Goal: Check status: Verify the current state of an ongoing process or item

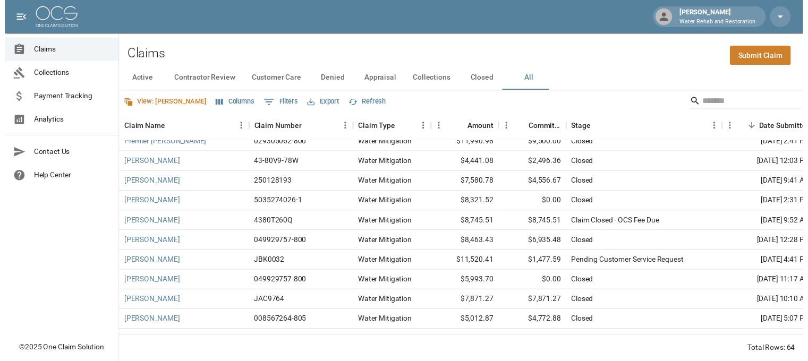
scroll to position [1101, 0]
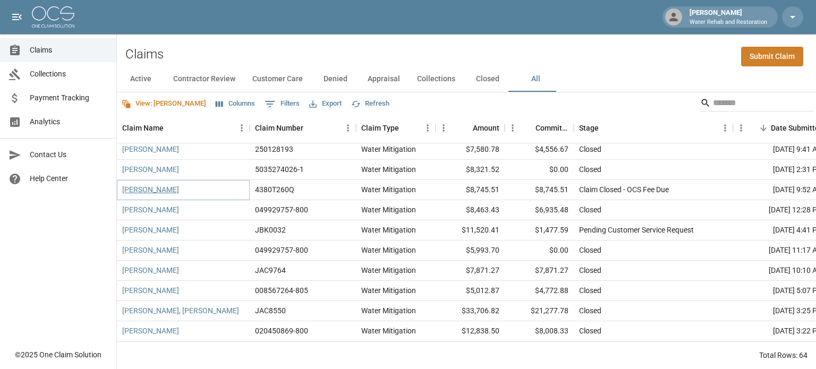
click at [151, 184] on link "[PERSON_NAME]" at bounding box center [150, 189] width 57 height 11
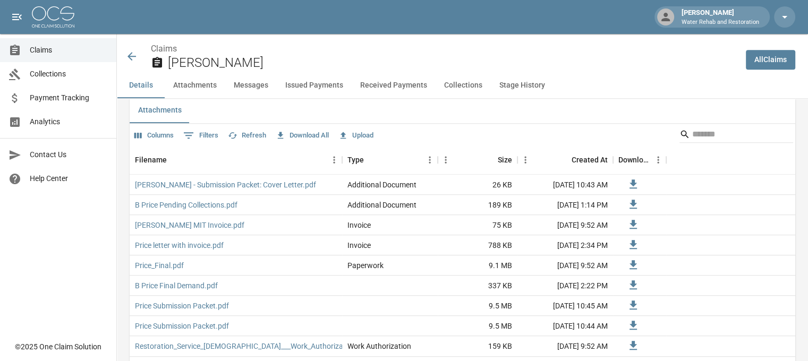
scroll to position [637, 0]
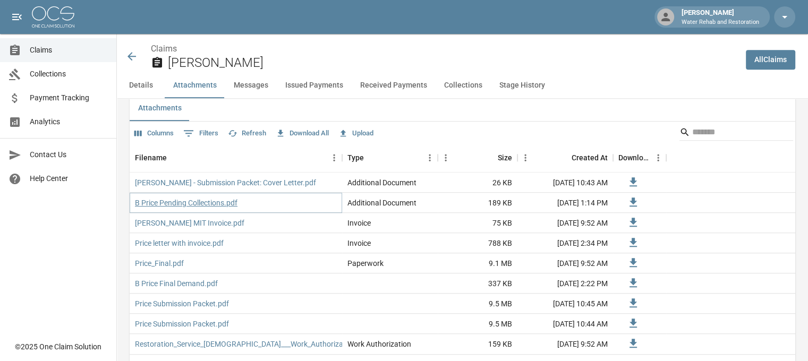
click at [206, 204] on link "B Price Pending Collections.pdf" at bounding box center [186, 203] width 103 height 11
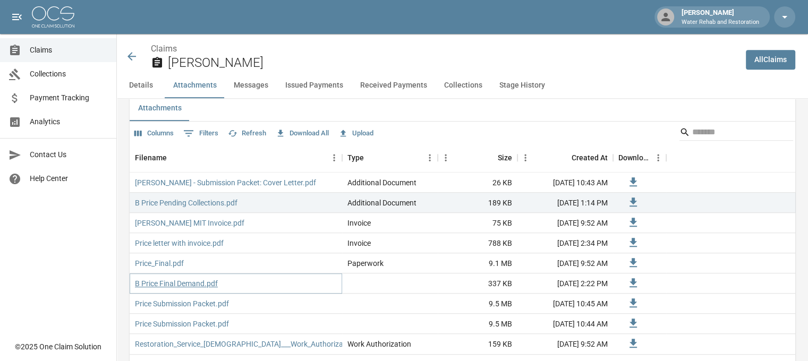
click at [193, 278] on link "B Price Final Demand.pdf" at bounding box center [176, 283] width 83 height 11
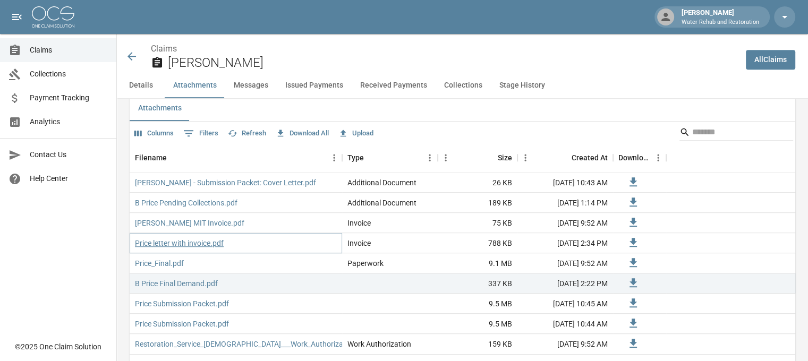
click at [183, 238] on link "Price letter with invoice.pdf" at bounding box center [179, 243] width 89 height 11
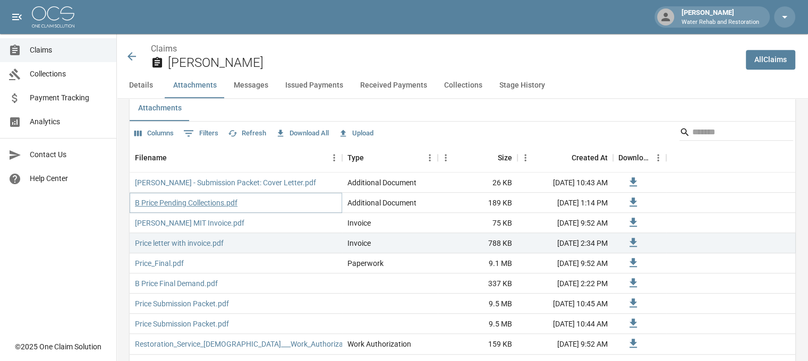
click at [167, 206] on link "B Price Pending Collections.pdf" at bounding box center [186, 203] width 103 height 11
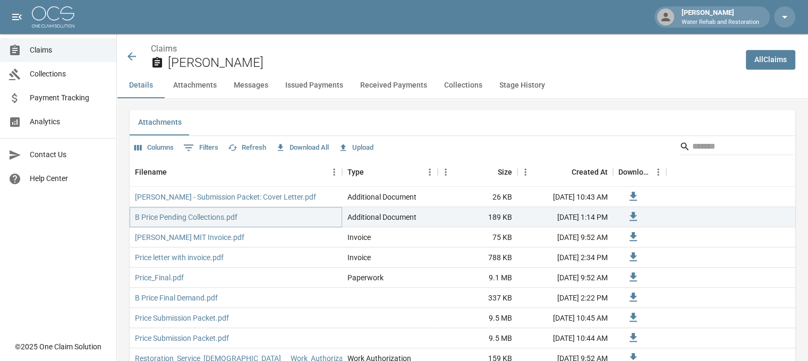
scroll to position [584, 0]
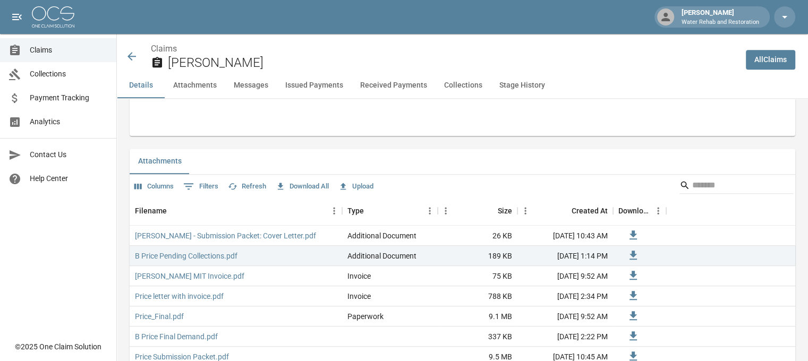
click at [136, 59] on icon at bounding box center [131, 56] width 13 height 13
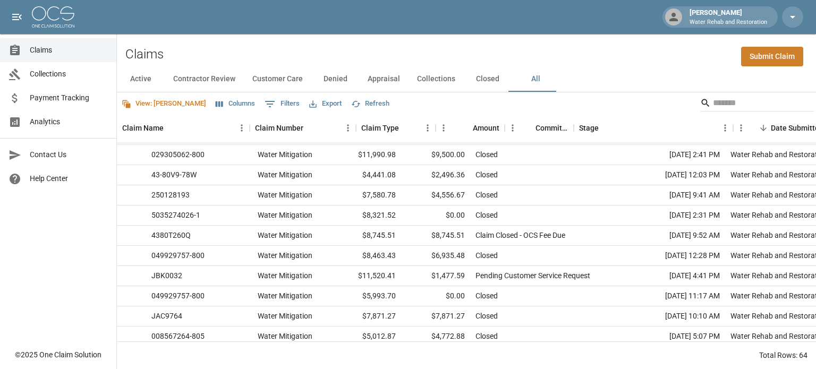
scroll to position [1048, 0]
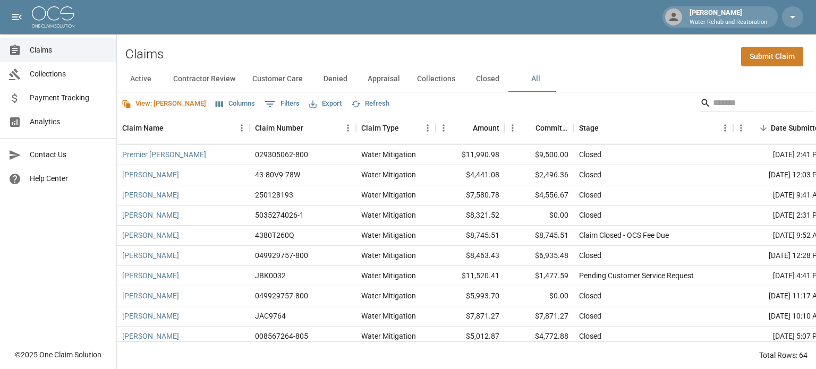
click at [213, 104] on button "Columns" at bounding box center [235, 104] width 45 height 16
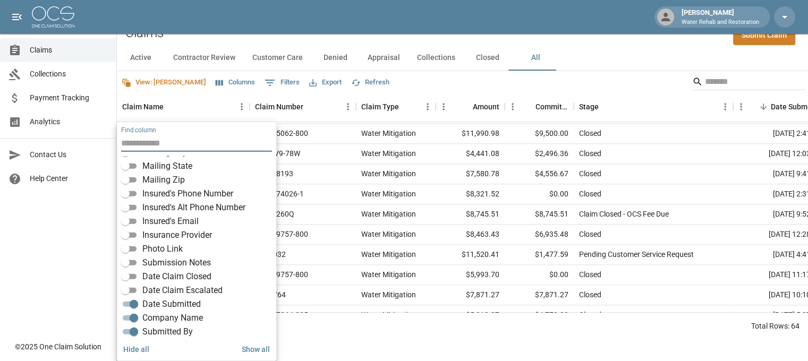
scroll to position [186, 0]
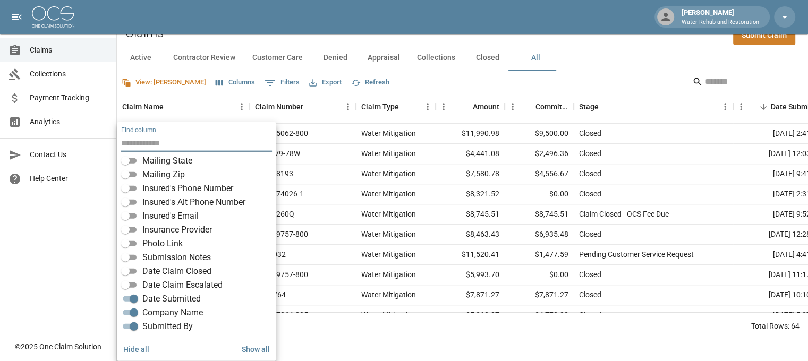
click at [181, 272] on span "Date Claim Closed" at bounding box center [176, 271] width 69 height 13
click at [496, 340] on html "[PERSON_NAME] W Water Rehab and Restoration Claims Collections Payment Tracking…" at bounding box center [404, 159] width 808 height 361
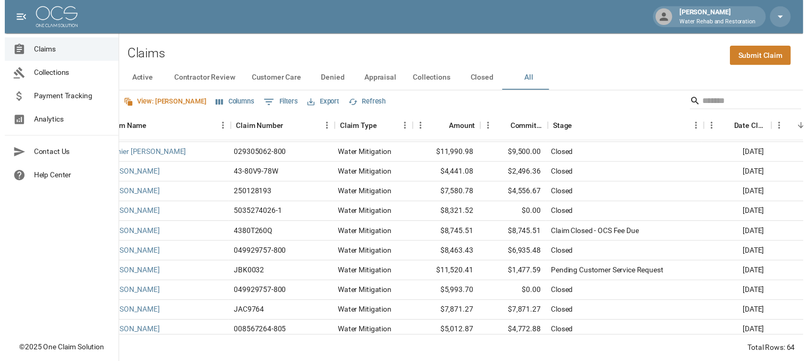
scroll to position [1048, 0]
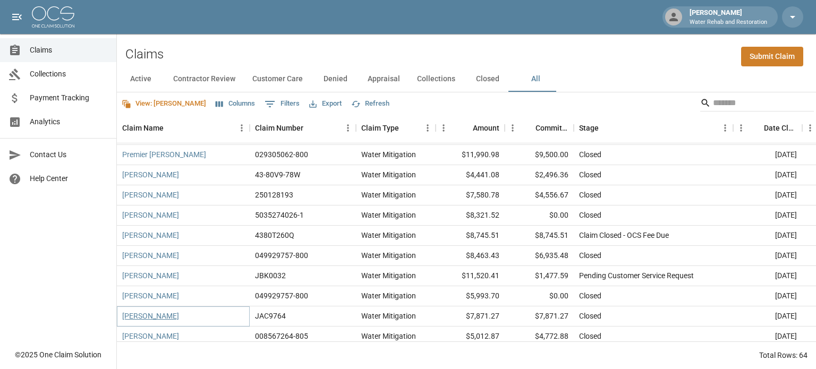
click at [140, 319] on link "[PERSON_NAME]" at bounding box center [150, 316] width 57 height 11
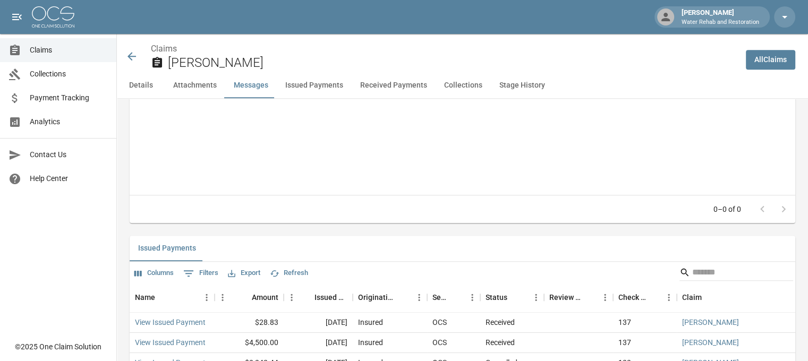
scroll to position [1168, 0]
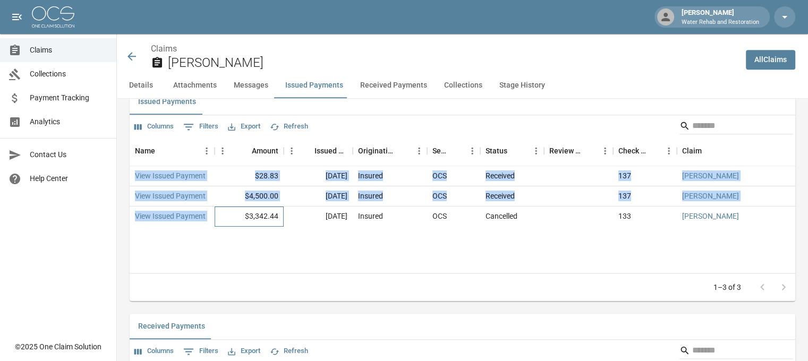
drag, startPoint x: 215, startPoint y: 215, endPoint x: 356, endPoint y: 238, distance: 143.6
click at [356, 238] on div "Name Amount Issued Date Originating From Sent To Status Review Status Check Num…" at bounding box center [462, 204] width 665 height 136
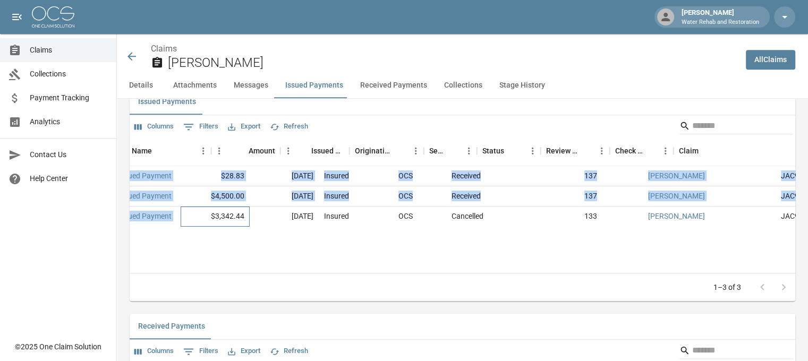
scroll to position [0, 0]
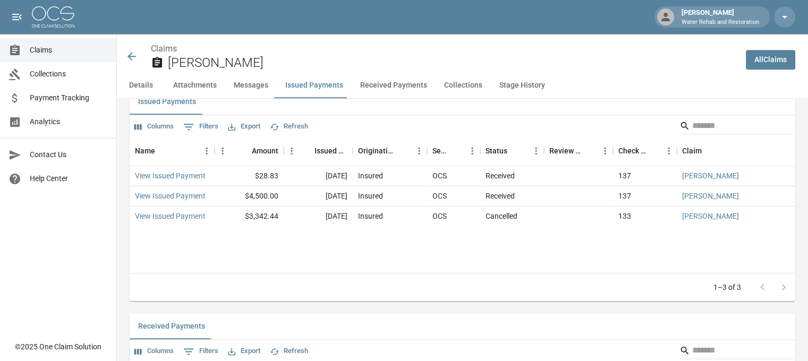
click at [208, 246] on div "Name Amount Issued Date Originating From Sent To Status Review Status Check Num…" at bounding box center [462, 204] width 665 height 136
click at [195, 211] on link "View Issued Payment" at bounding box center [170, 216] width 71 height 11
